Goal: Transaction & Acquisition: Purchase product/service

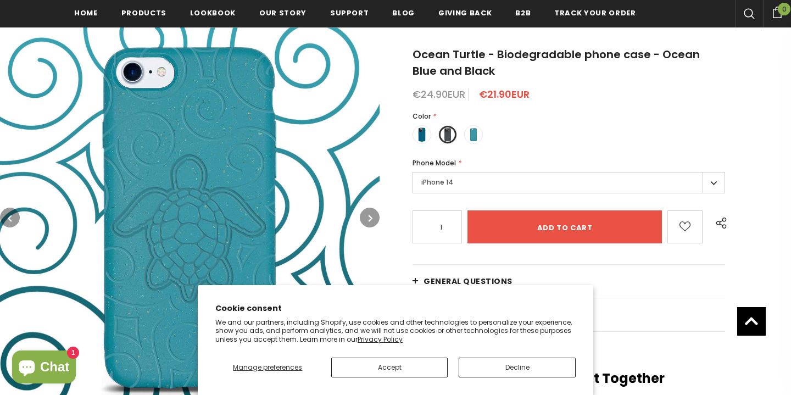
scroll to position [179, 0]
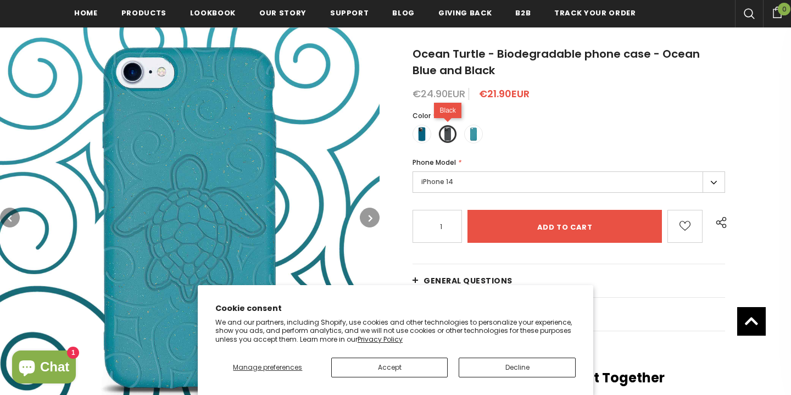
click at [448, 135] on label at bounding box center [448, 134] width 19 height 19
click at [0, 0] on input "radio" at bounding box center [0, 0] width 0 height 0
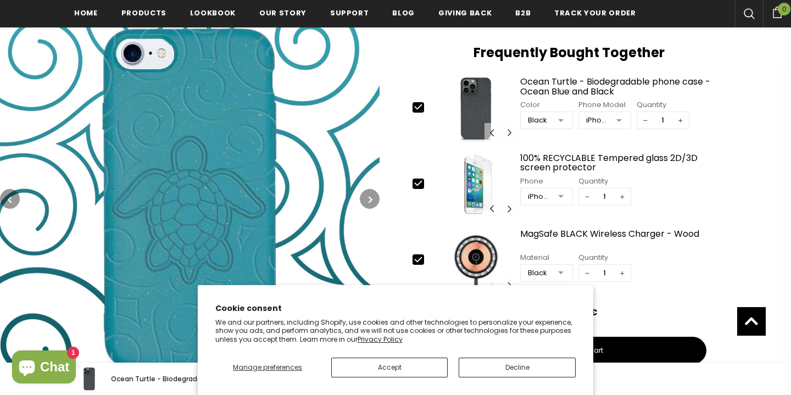
scroll to position [506, 0]
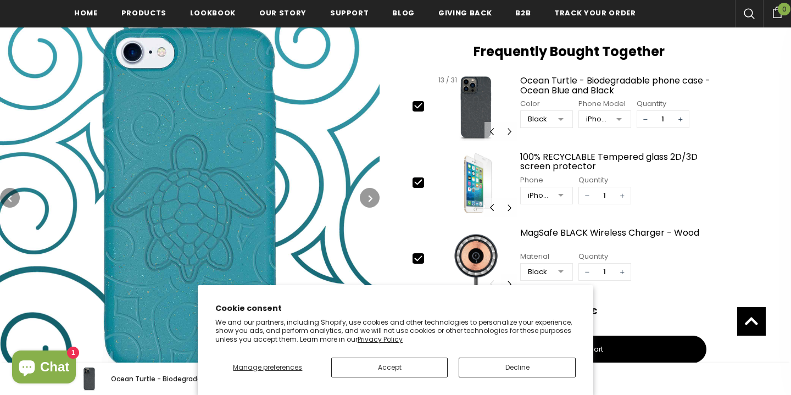
click at [474, 110] on img at bounding box center [476, 107] width 83 height 68
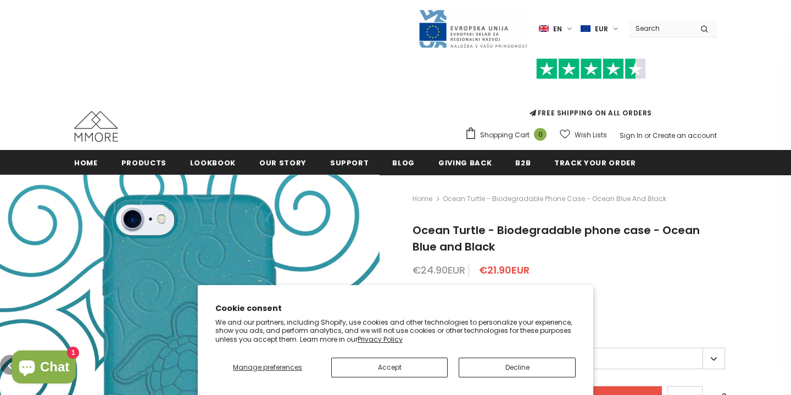
scroll to position [0, 0]
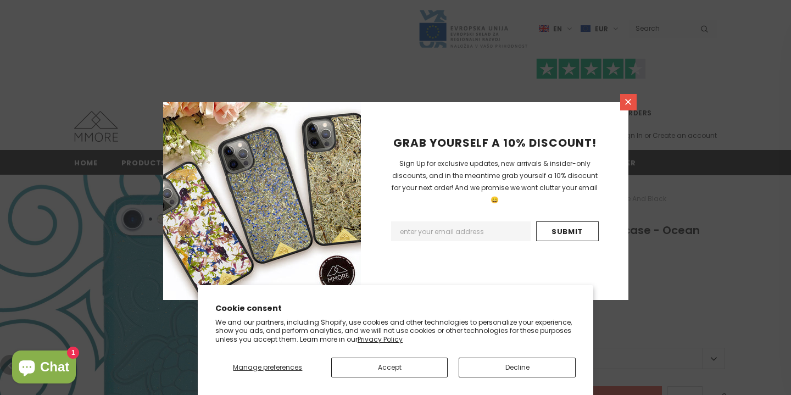
click at [629, 102] on icon at bounding box center [628, 102] width 6 height 6
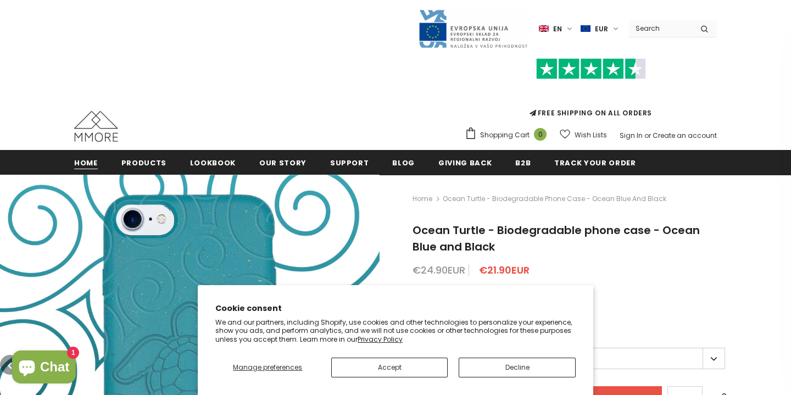
click at [86, 168] on span "Home" at bounding box center [86, 163] width 24 height 10
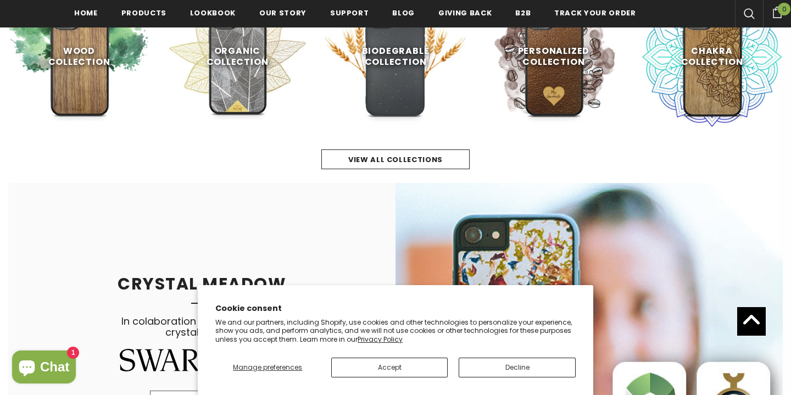
scroll to position [557, 0]
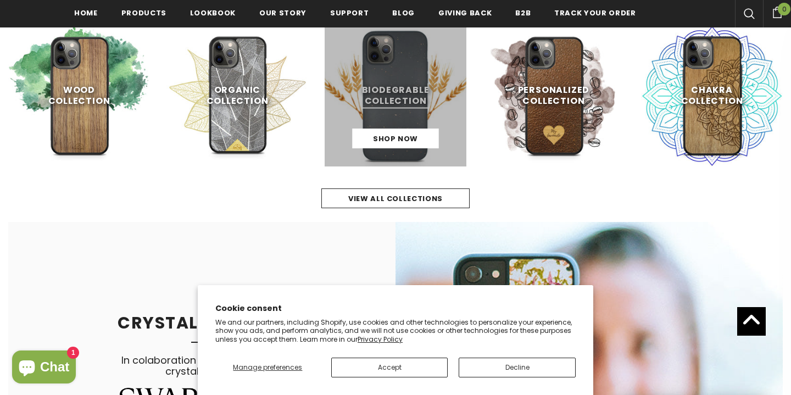
click at [384, 101] on link at bounding box center [396, 96] width 142 height 142
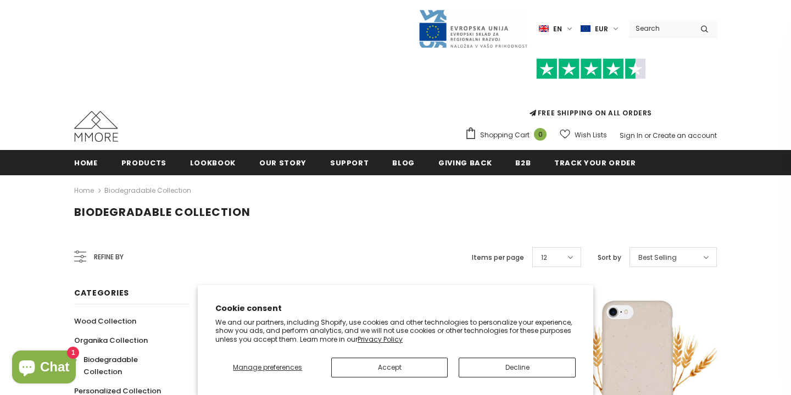
click at [426, 364] on button "Accept" at bounding box center [389, 368] width 117 height 20
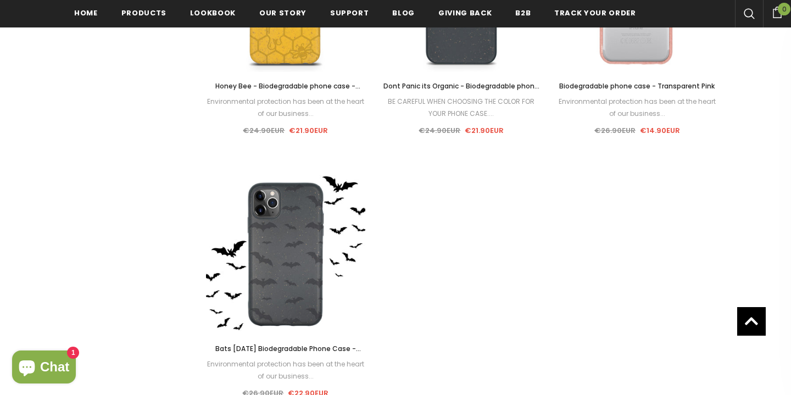
scroll to position [1434, 0]
